Goal: Navigation & Orientation: Find specific page/section

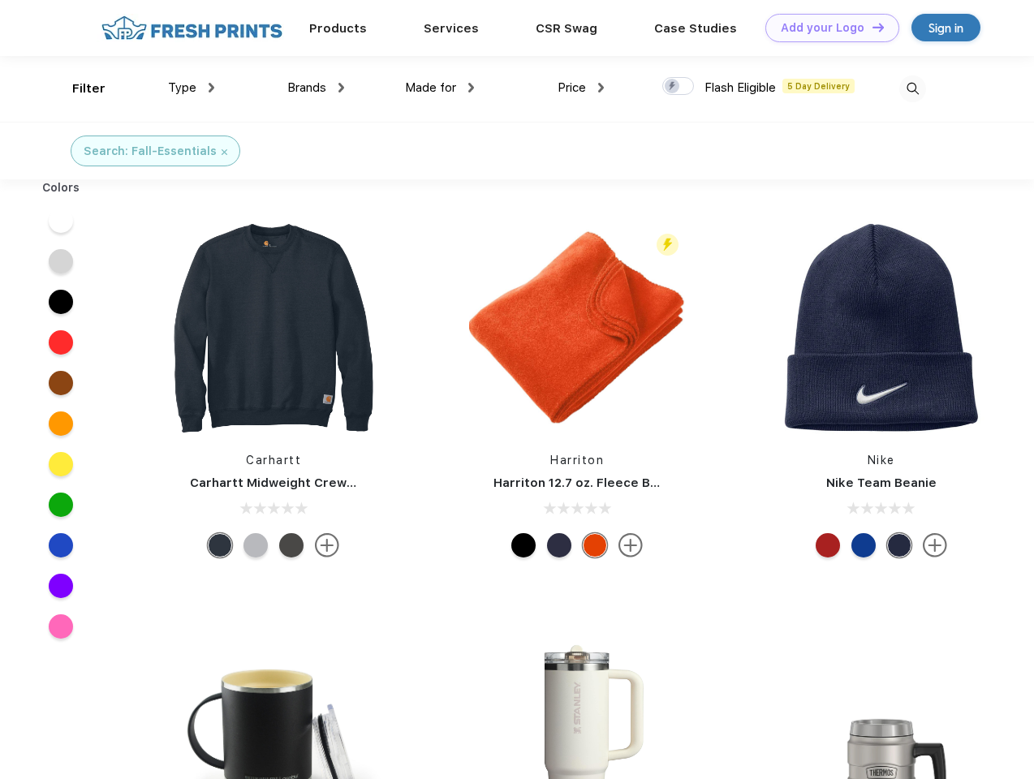
click at [826, 28] on link "Add your Logo Design Tool" at bounding box center [832, 28] width 134 height 28
click at [0, 0] on div "Design Tool" at bounding box center [0, 0] width 0 height 0
click at [871, 27] on link "Add your Logo Design Tool" at bounding box center [832, 28] width 134 height 28
click at [78, 88] on div "Filter" at bounding box center [88, 89] width 33 height 19
click at [192, 88] on span "Type" at bounding box center [182, 87] width 28 height 15
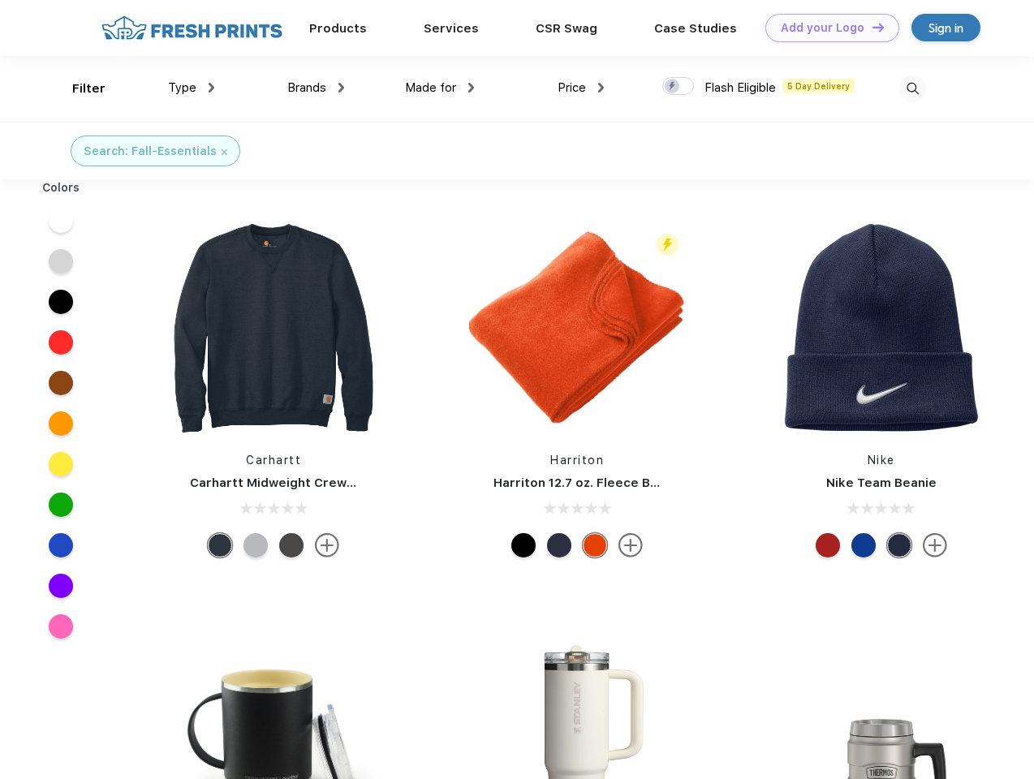
click at [316, 88] on span "Brands" at bounding box center [306, 87] width 39 height 15
click at [440, 88] on span "Made for" at bounding box center [430, 87] width 51 height 15
click at [581, 88] on span "Price" at bounding box center [572, 87] width 28 height 15
click at [679, 87] on div at bounding box center [678, 86] width 32 height 18
click at [673, 87] on input "checkbox" at bounding box center [667, 81] width 11 height 11
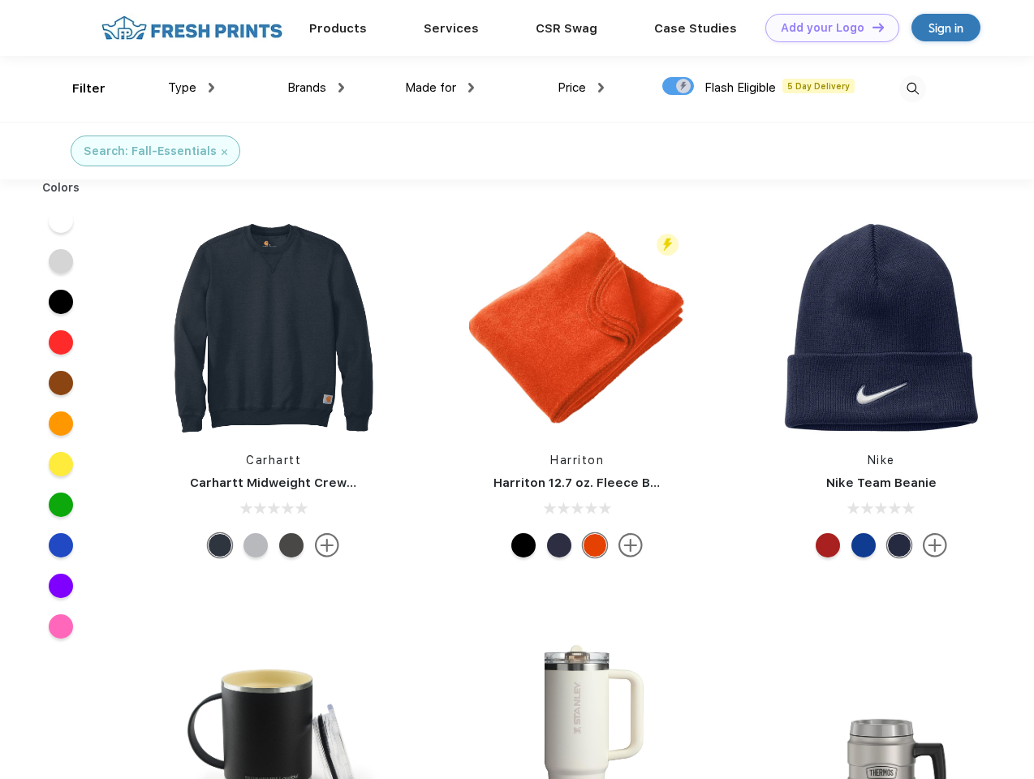
click at [912, 88] on img at bounding box center [912, 88] width 27 height 27
